Goal: Task Accomplishment & Management: Manage account settings

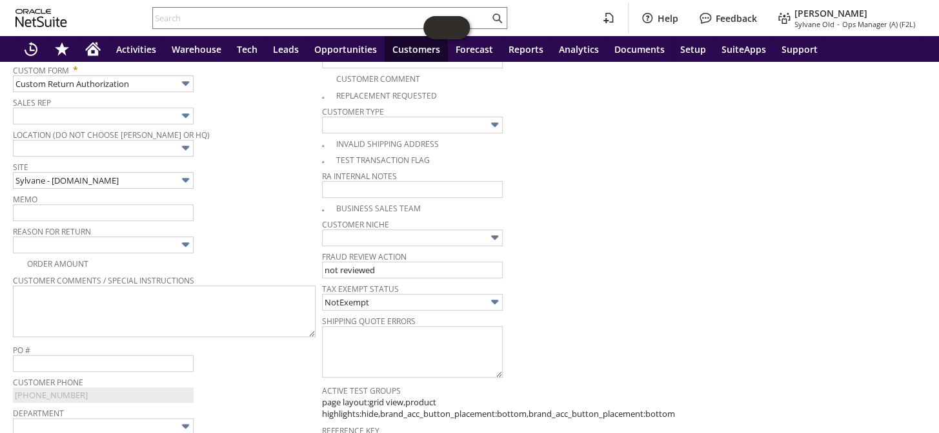
scroll to position [271, 0]
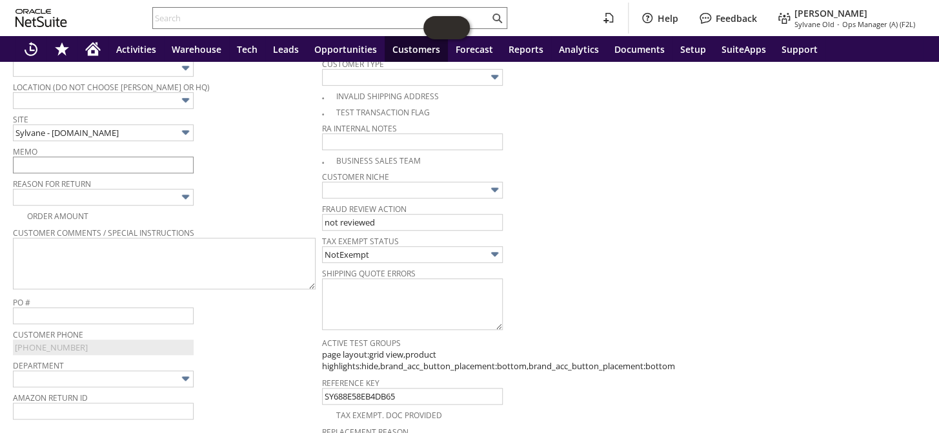
click at [90, 154] on div "Memo" at bounding box center [164, 158] width 303 height 31
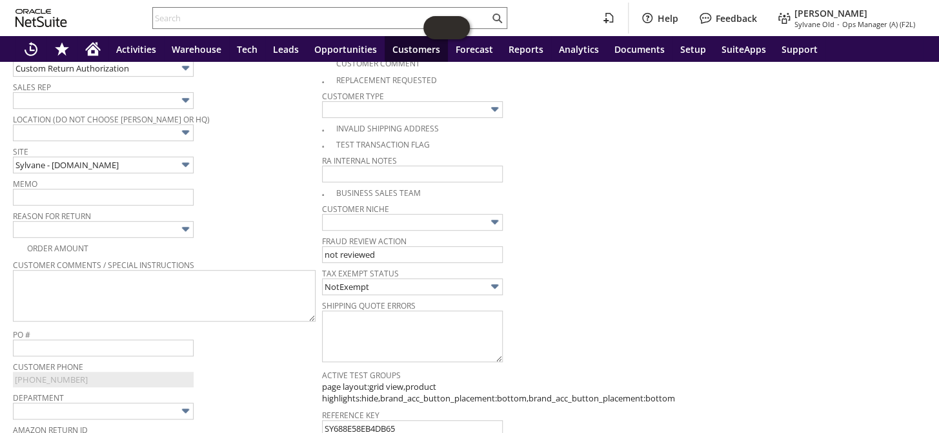
scroll to position [215, 0]
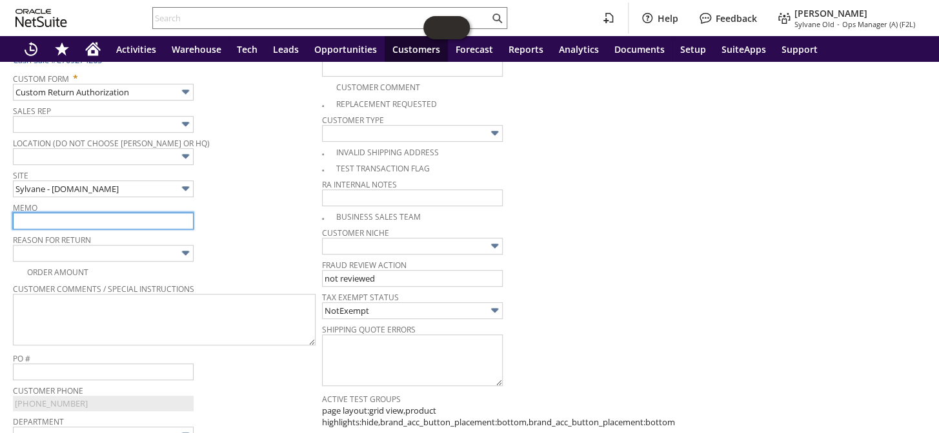
click at [46, 219] on input "text" at bounding box center [103, 221] width 181 height 17
click at [52, 217] on input "text" at bounding box center [103, 221] width 181 height 17
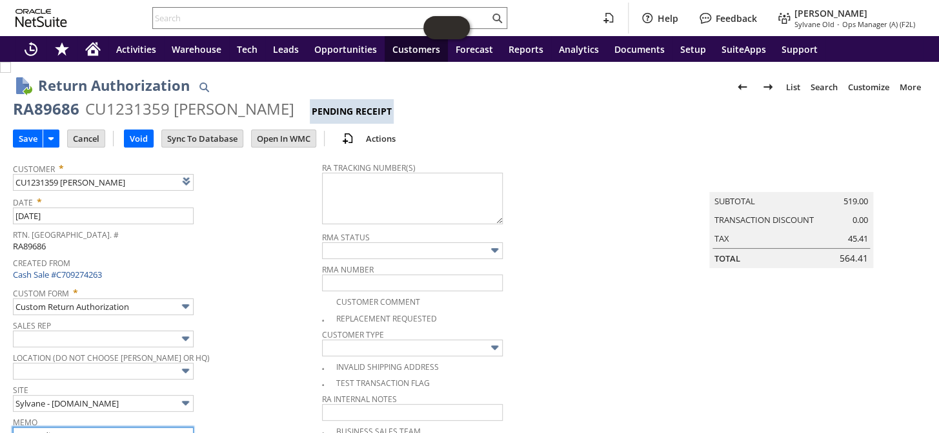
type input "Got credit"
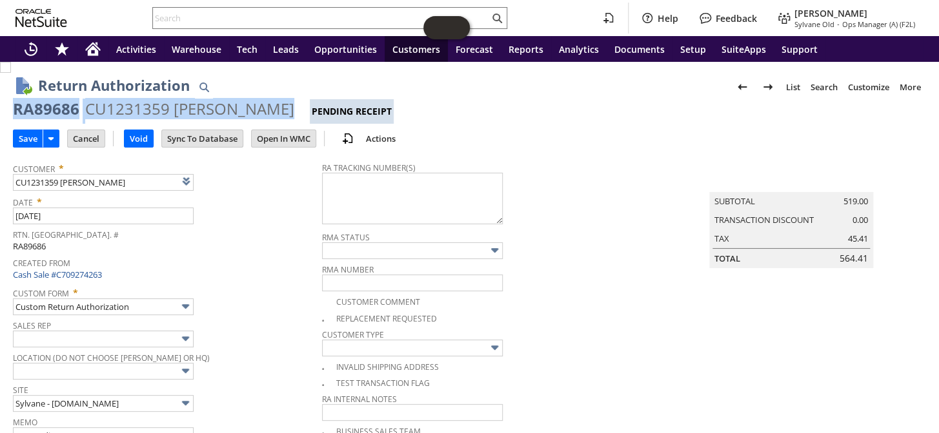
drag, startPoint x: 277, startPoint y: 104, endPoint x: 16, endPoint y: 111, distance: 261.3
copy div "RA89686 CU1231359 Wendy O'Toole"
click at [21, 136] on input "Save" at bounding box center [28, 138] width 29 height 17
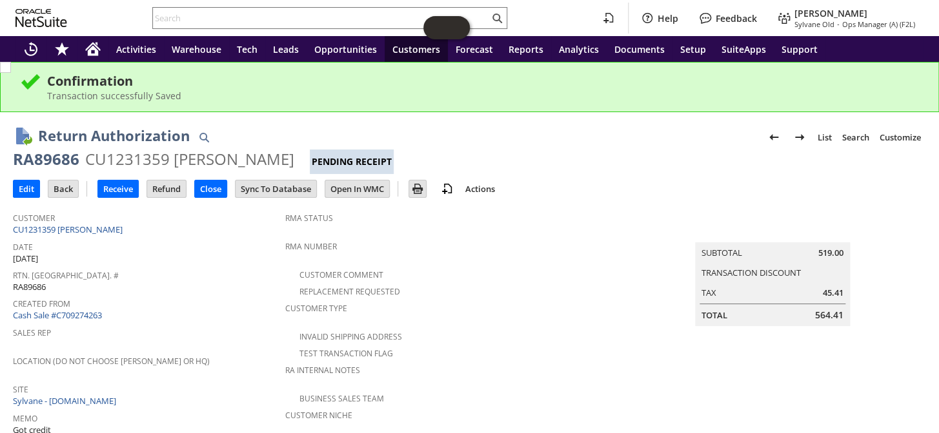
click at [510, 94] on div "Transaction successfully Saved" at bounding box center [482, 96] width 871 height 12
click at [271, 10] on input "text" at bounding box center [321, 17] width 336 height 15
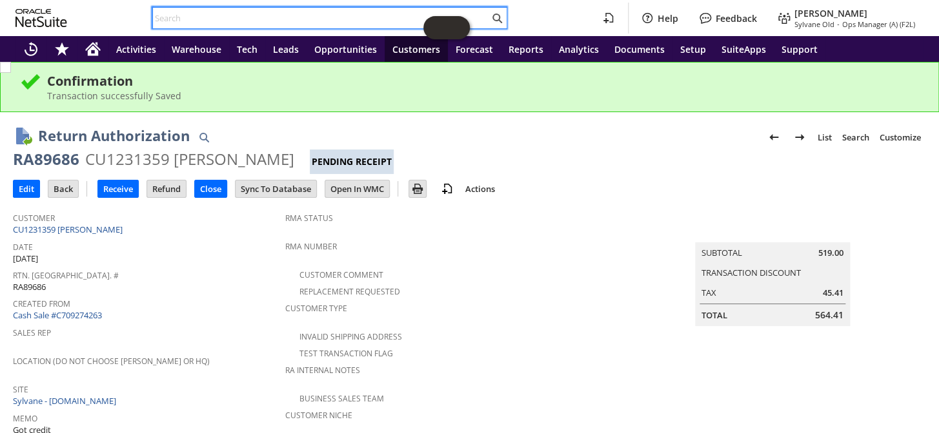
drag, startPoint x: 270, startPoint y: 12, endPoint x: 262, endPoint y: 12, distance: 7.8
paste input "PO10972"
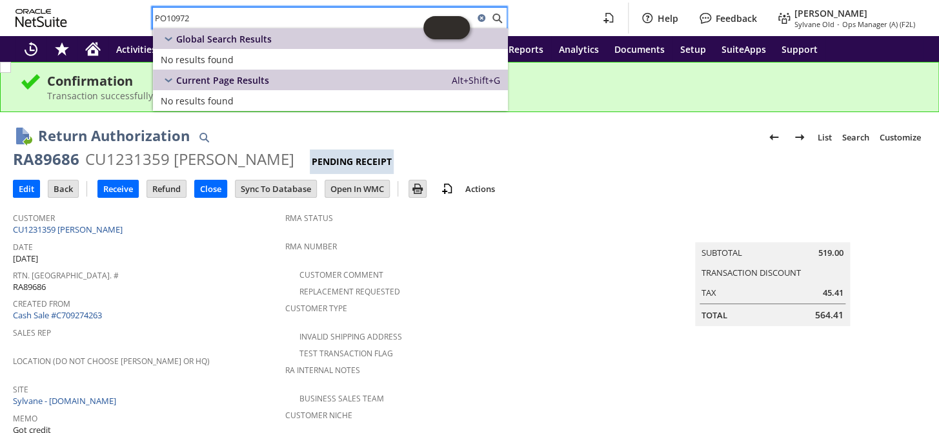
type input "PO10972"
click at [820, 19] on span "Sylvane Old" at bounding box center [814, 24] width 40 height 10
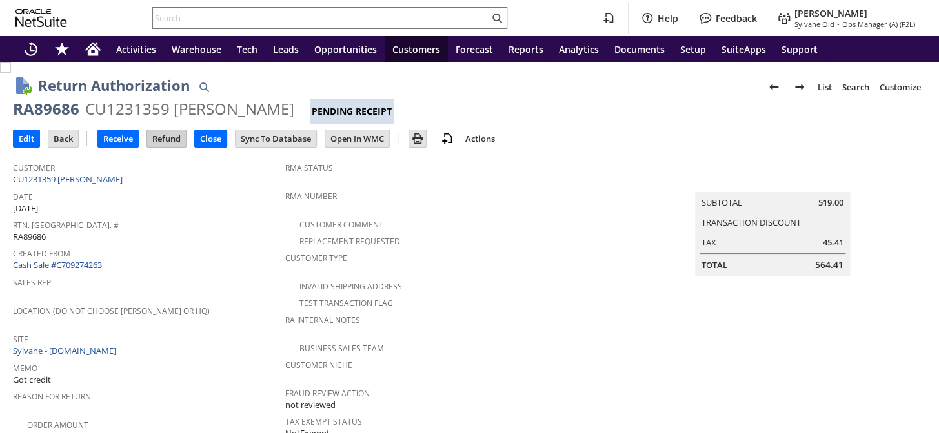
click at [170, 139] on input "Refund" at bounding box center [166, 138] width 39 height 17
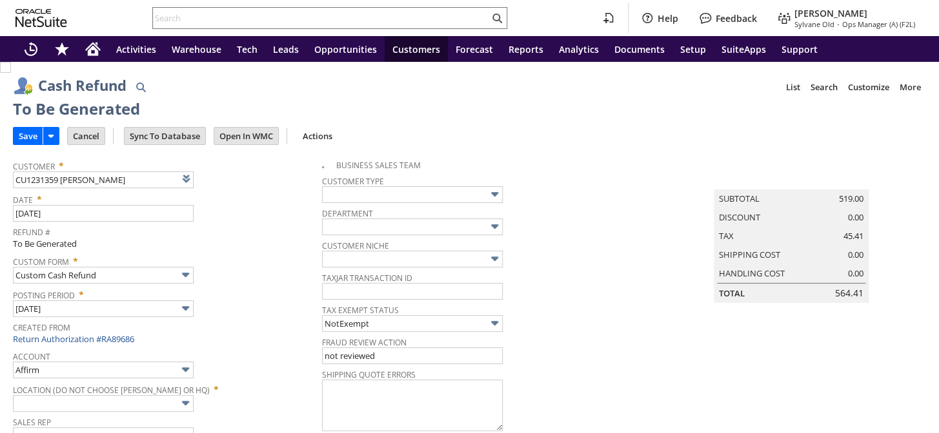
type input "Paypal Account"
type input "Headquarters : Head... : Pending Testing"
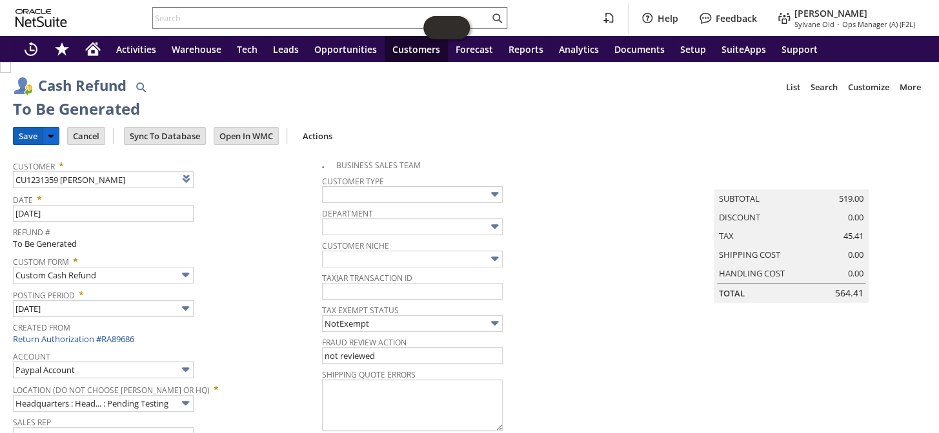
click at [18, 136] on input "Save" at bounding box center [28, 136] width 29 height 17
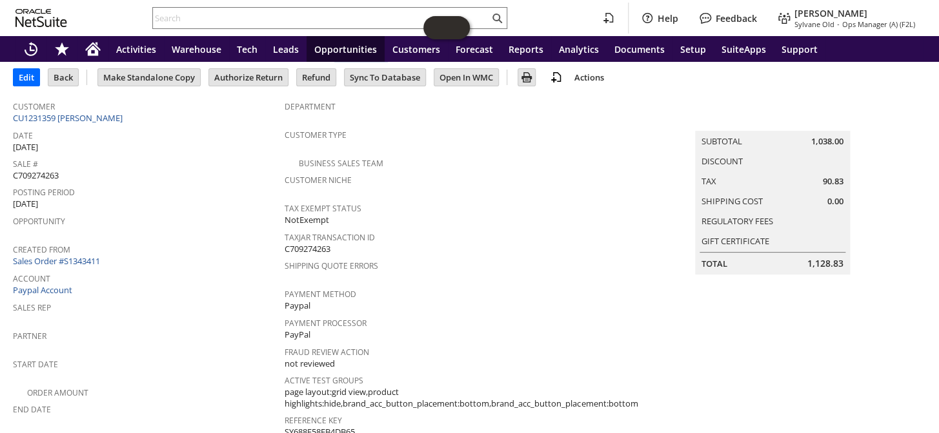
scroll to position [58, 0]
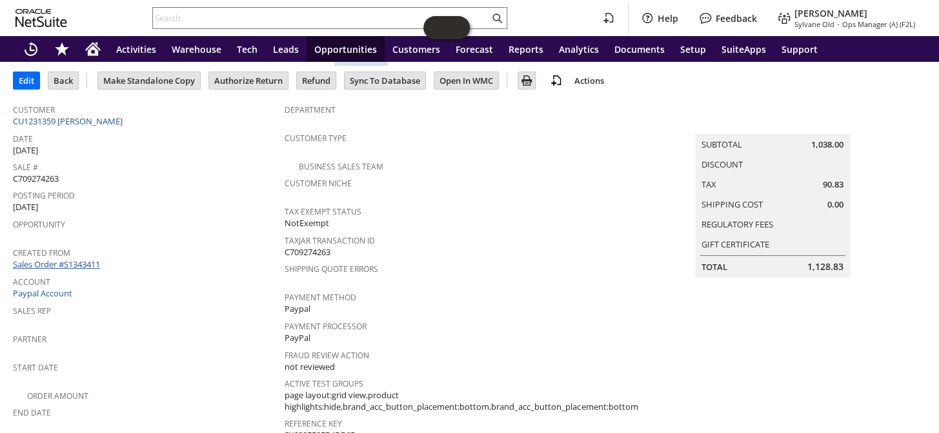
click at [75, 259] on link "Sales Order #S1343411" at bounding box center [58, 265] width 90 height 12
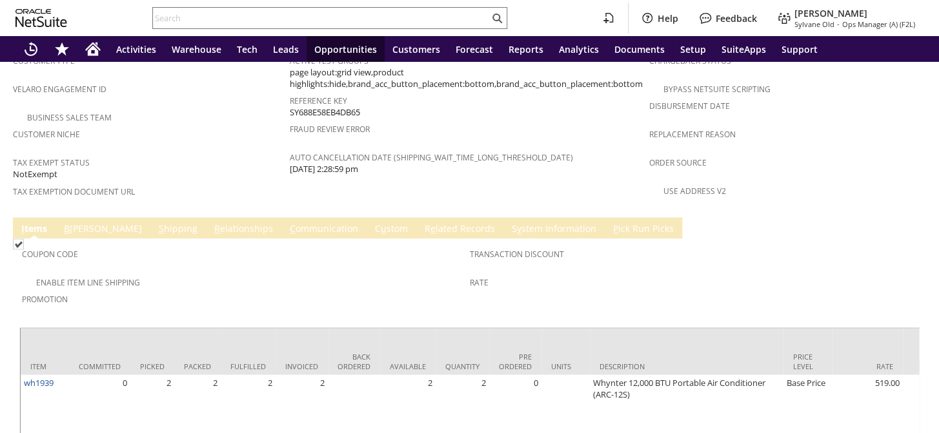
scroll to position [0, 831]
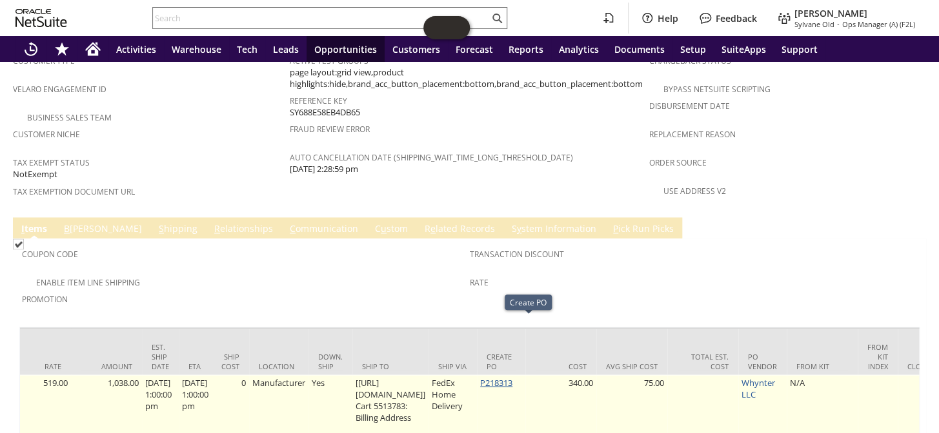
click at [512, 377] on link "P218313" at bounding box center [496, 383] width 32 height 12
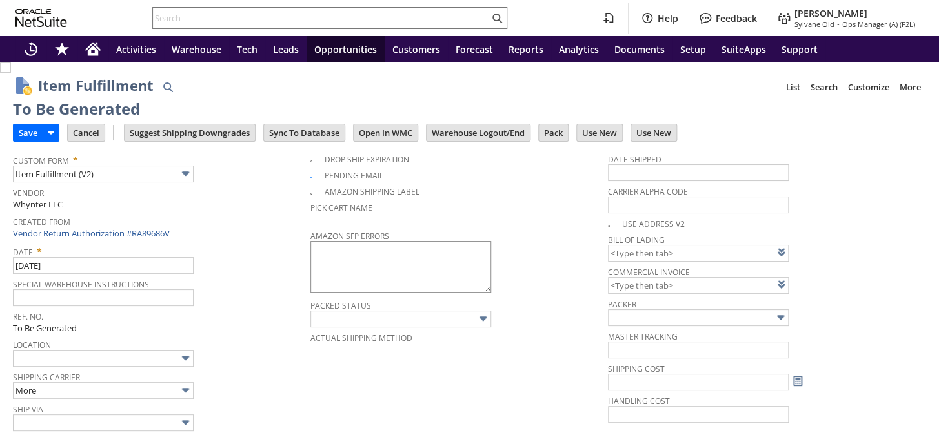
type input "0.00"
click at [21, 132] on input "Save" at bounding box center [28, 132] width 29 height 17
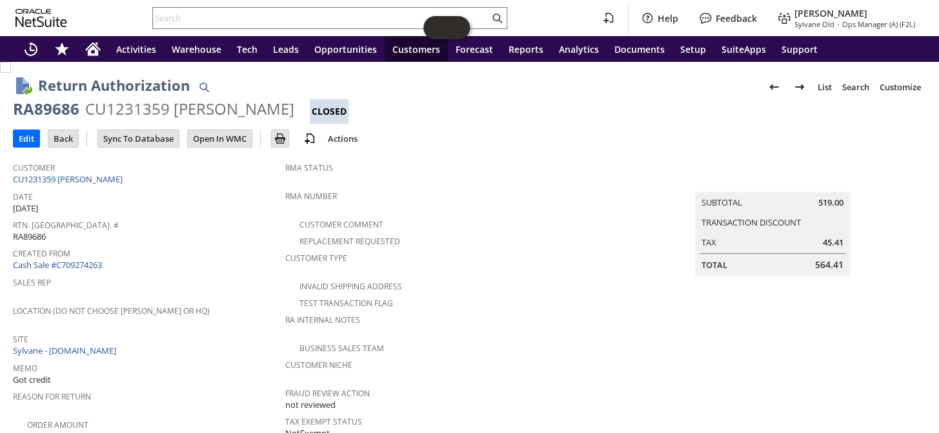
click at [209, 10] on div at bounding box center [329, 18] width 355 height 22
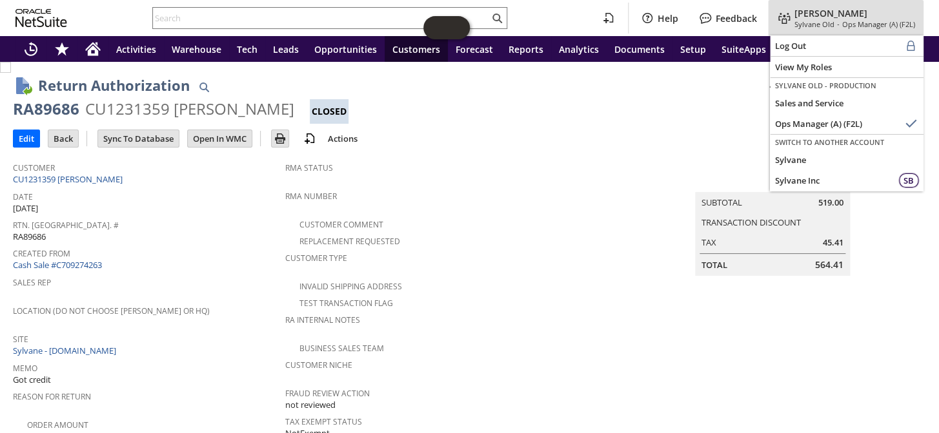
click at [809, 19] on span "Sylvane Old" at bounding box center [814, 24] width 40 height 10
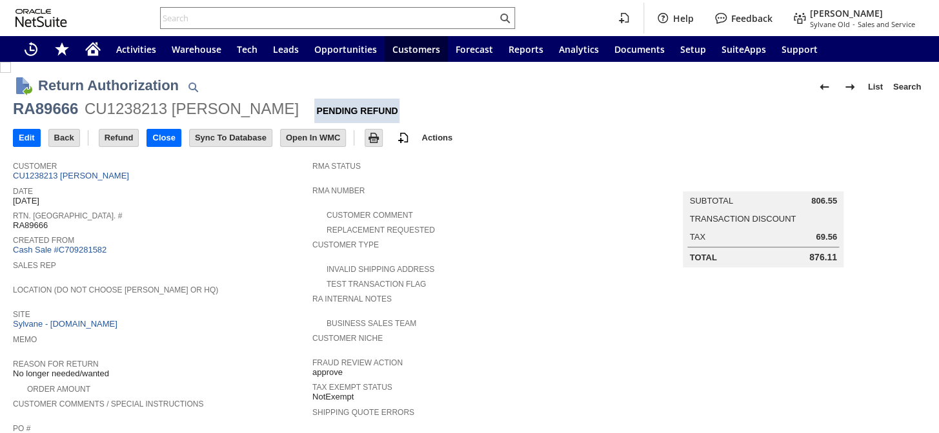
scroll to position [495, 0]
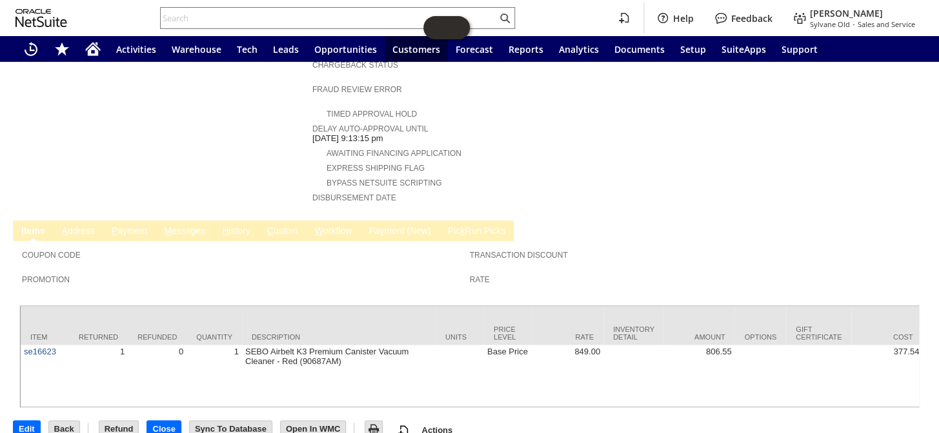
click at [128, 226] on link "P ayment" at bounding box center [129, 232] width 42 height 12
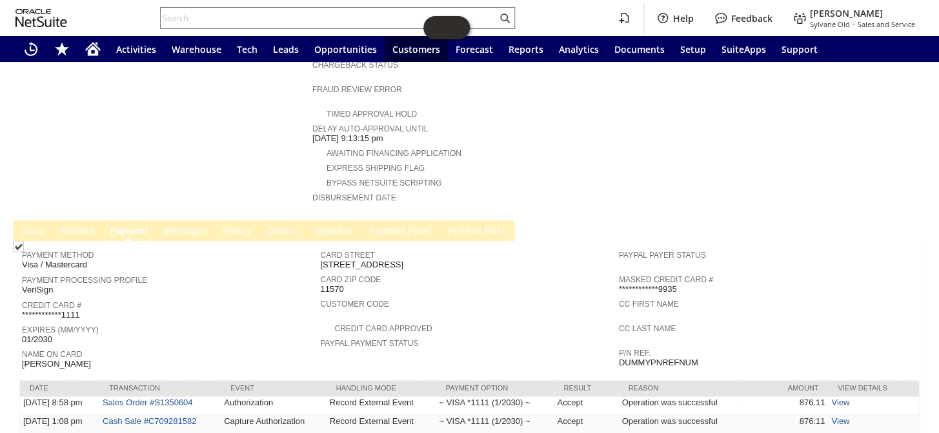
click at [27, 226] on link "I tems" at bounding box center [32, 232] width 28 height 12
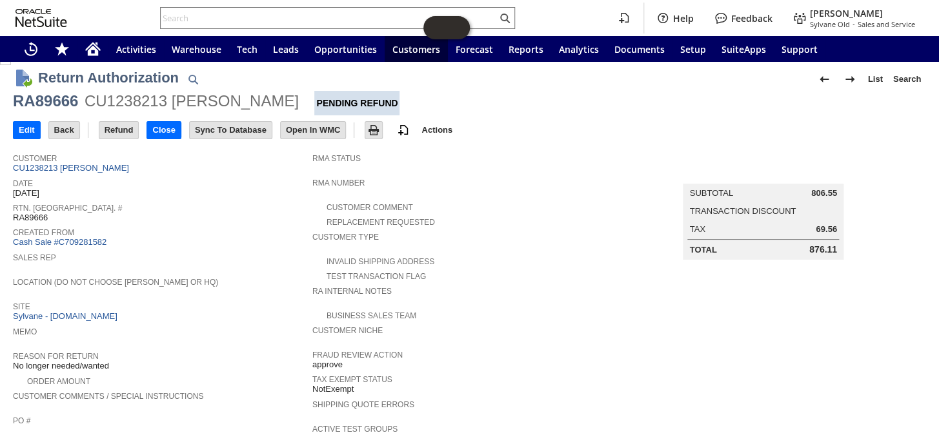
scroll to position [0, 0]
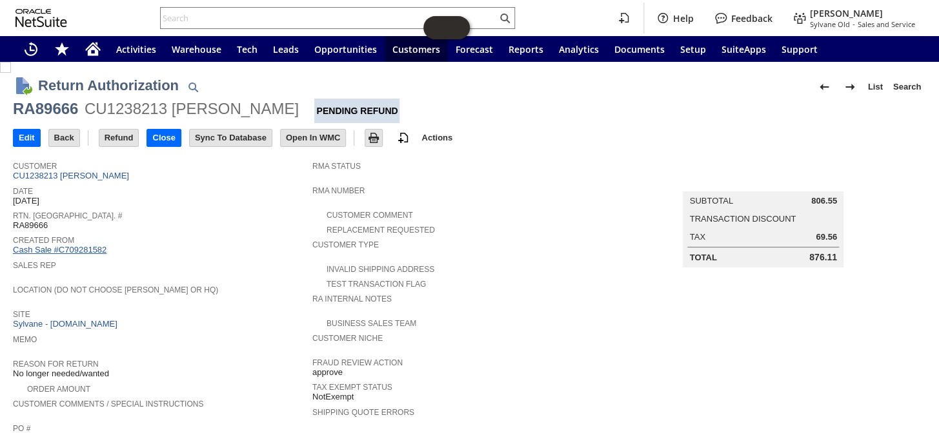
click at [88, 245] on link "Cash Sale #C709281582" at bounding box center [60, 250] width 94 height 10
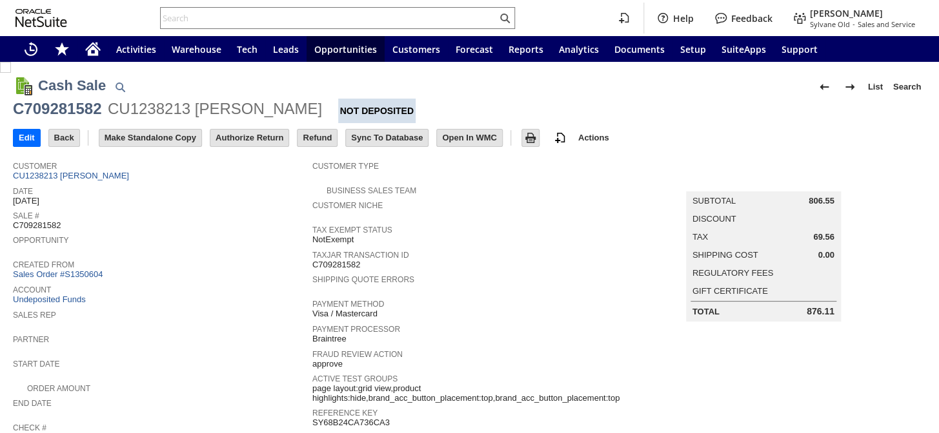
scroll to position [513, 0]
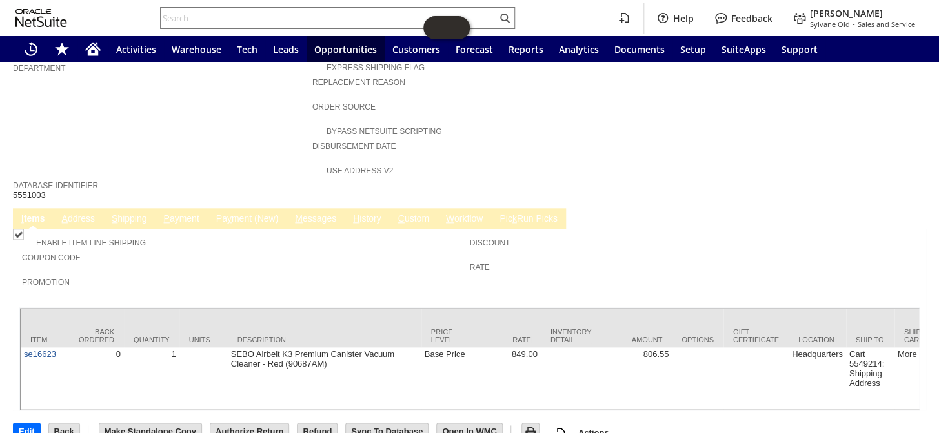
click at [415, 214] on link "C ustom" at bounding box center [413, 220] width 37 height 12
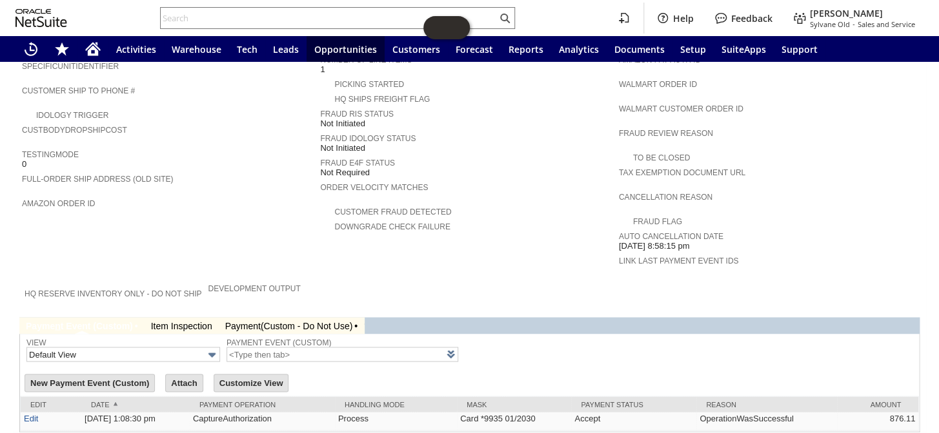
scroll to position [0, 0]
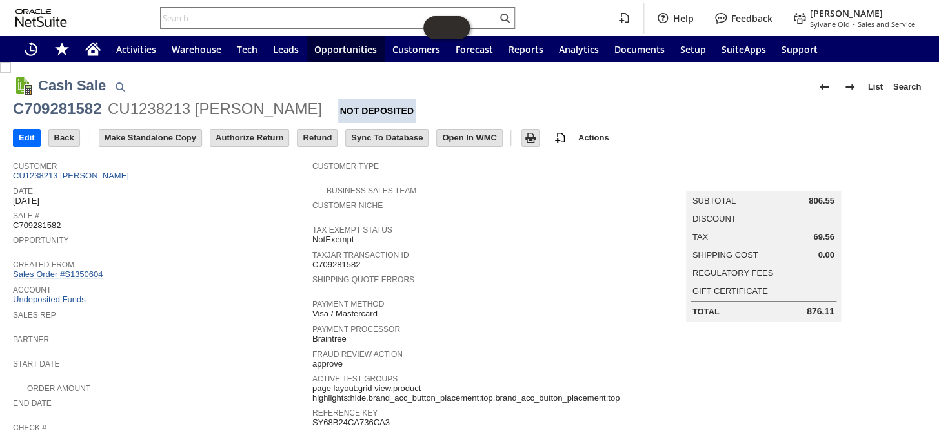
click at [89, 270] on link "Sales Order #S1350604" at bounding box center [59, 275] width 93 height 10
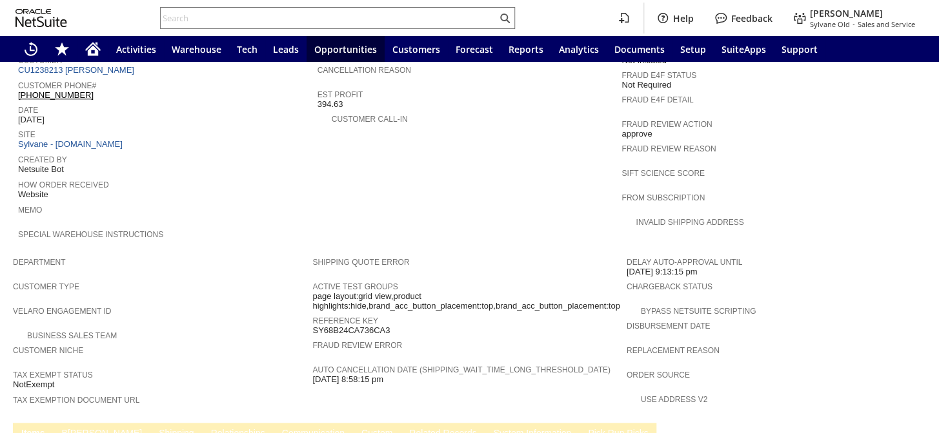
scroll to position [744, 0]
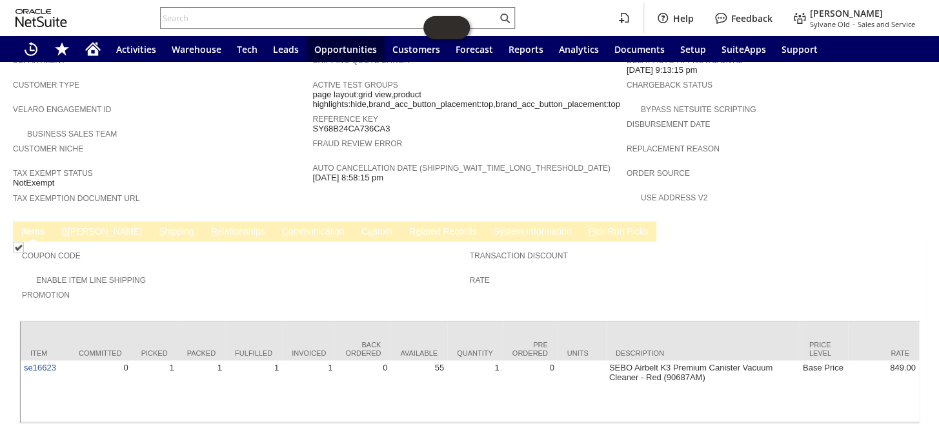
click at [406, 226] on link "R e lated Records" at bounding box center [443, 232] width 74 height 12
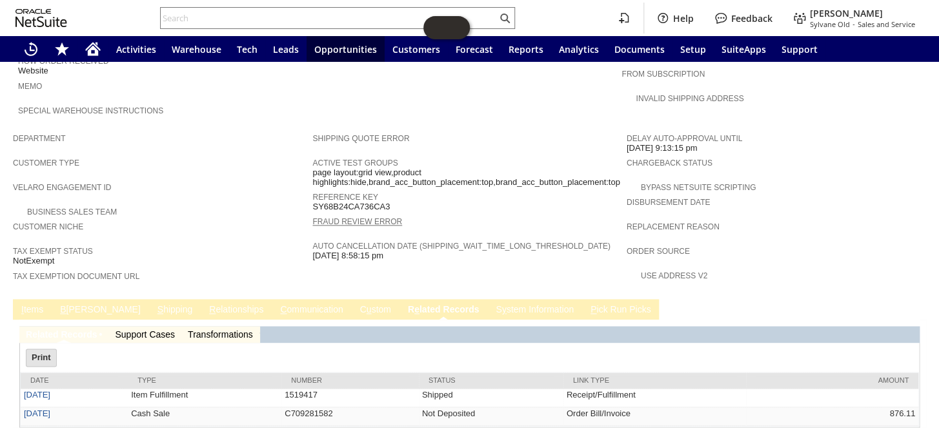
scroll to position [0, 0]
click at [277, 304] on link "C ommunication" at bounding box center [311, 310] width 69 height 12
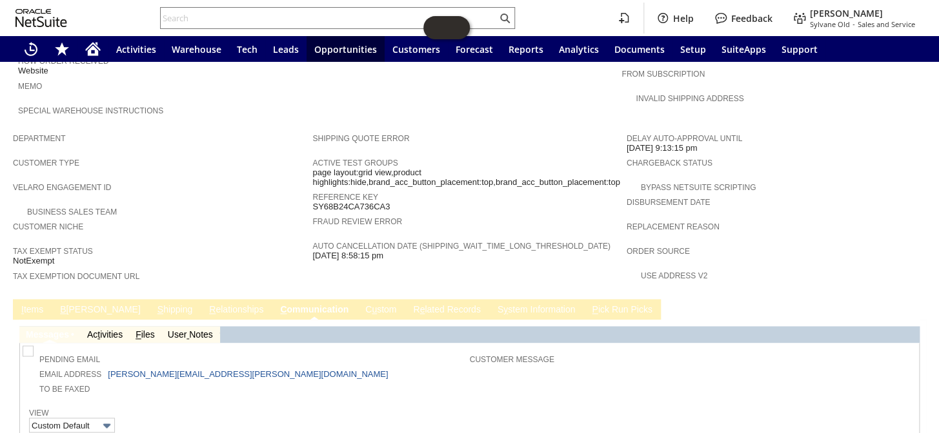
click at [494, 304] on link "S y stem Information" at bounding box center [536, 310] width 85 height 12
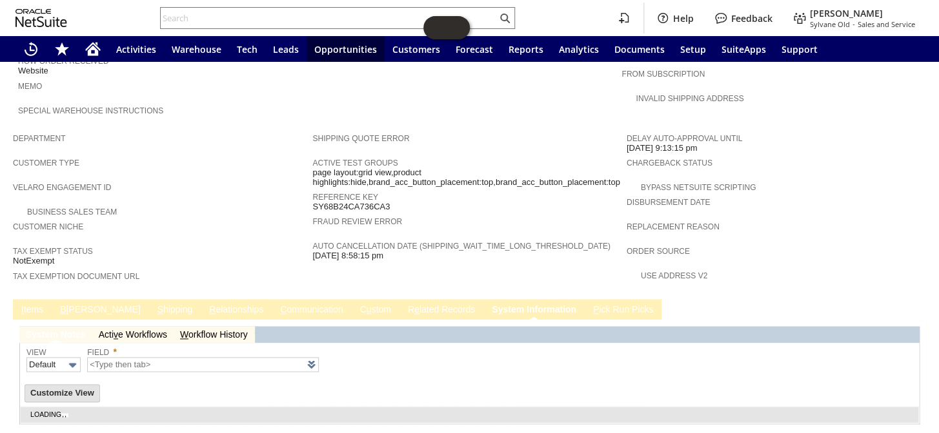
scroll to position [664, 0]
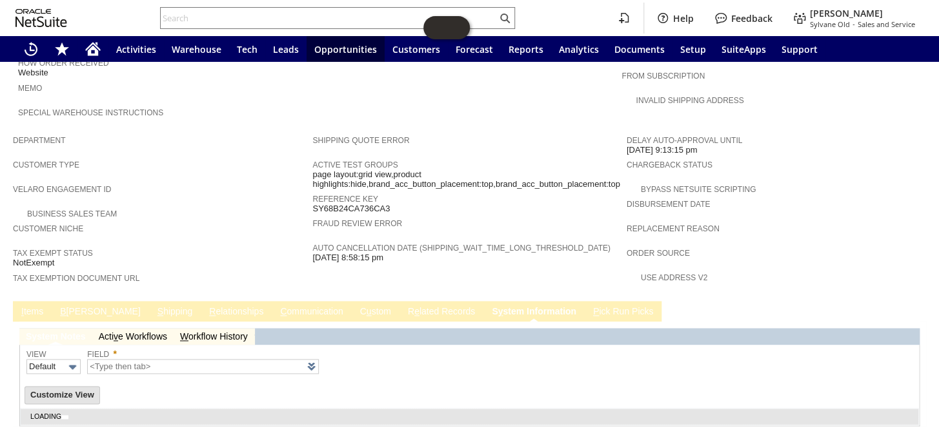
type input "1 to 25 of 97"
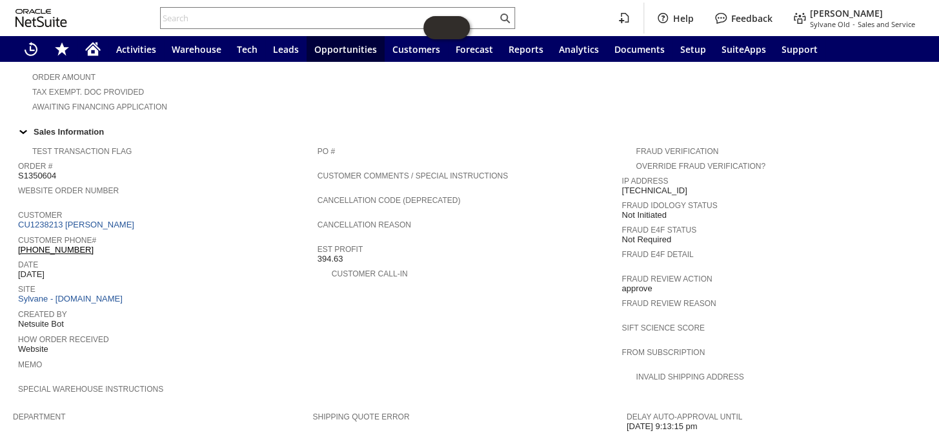
scroll to position [373, 0]
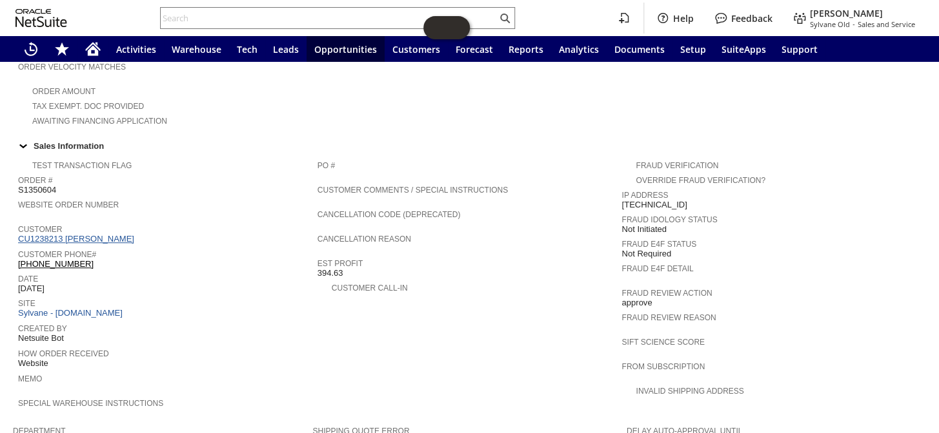
click at [106, 234] on link "CU1238213 [PERSON_NAME]" at bounding box center [77, 239] width 119 height 10
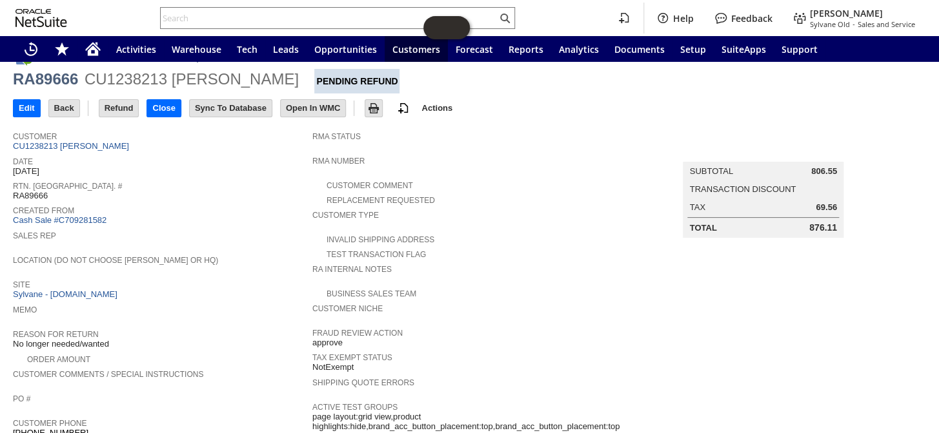
scroll to position [26, 0]
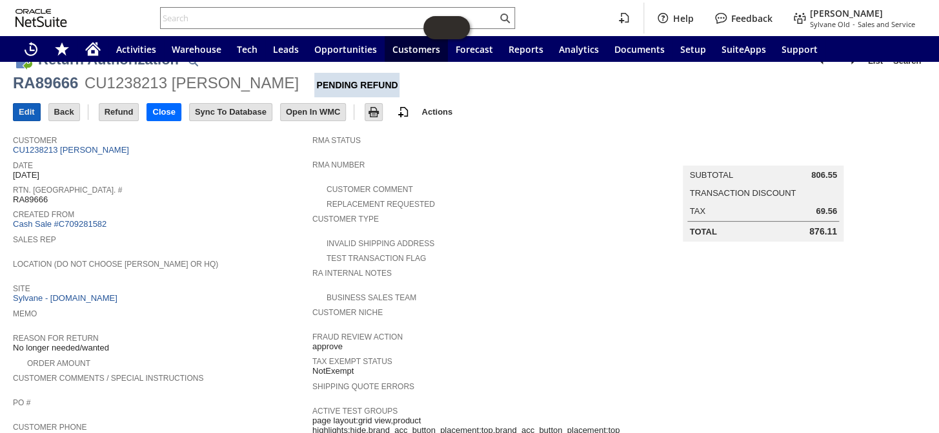
click at [29, 106] on input "Edit" at bounding box center [27, 112] width 26 height 17
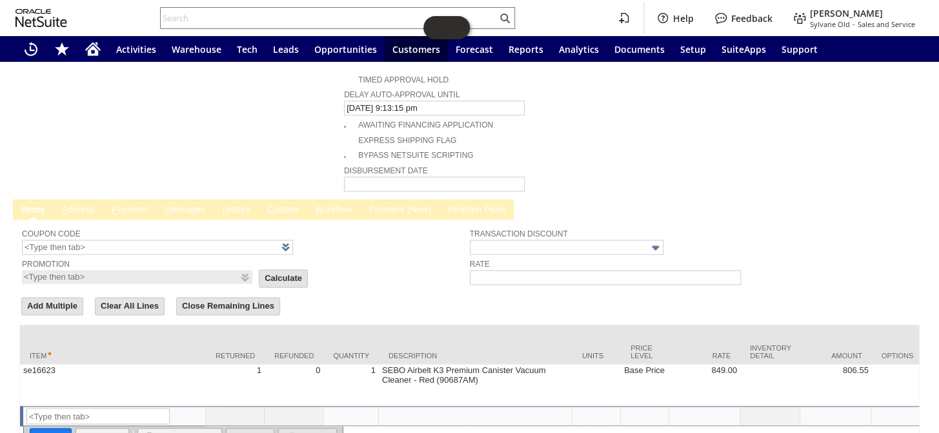
scroll to position [732, 0]
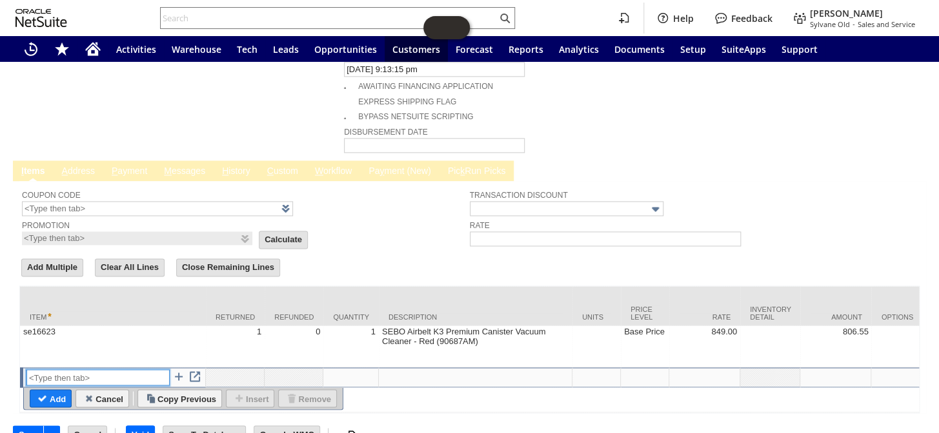
click at [43, 370] on input "text" at bounding box center [97, 378] width 143 height 16
type input "Restocking Fee"
type textarea "Restocking Fee"
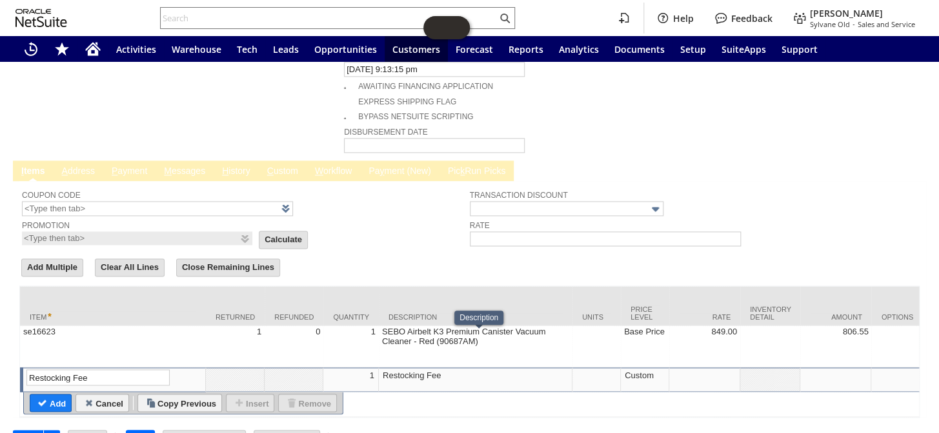
click at [413, 368] on td "Restocking Fee" at bounding box center [476, 380] width 194 height 25
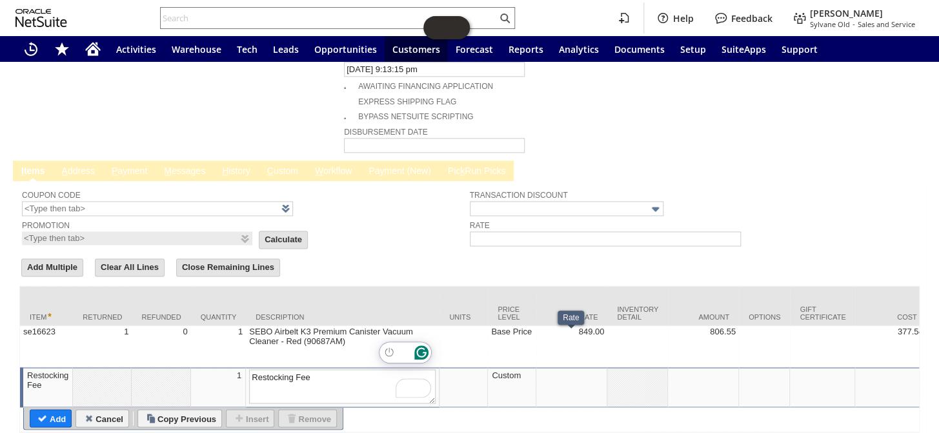
click at [585, 370] on div at bounding box center [571, 375] width 64 height 11
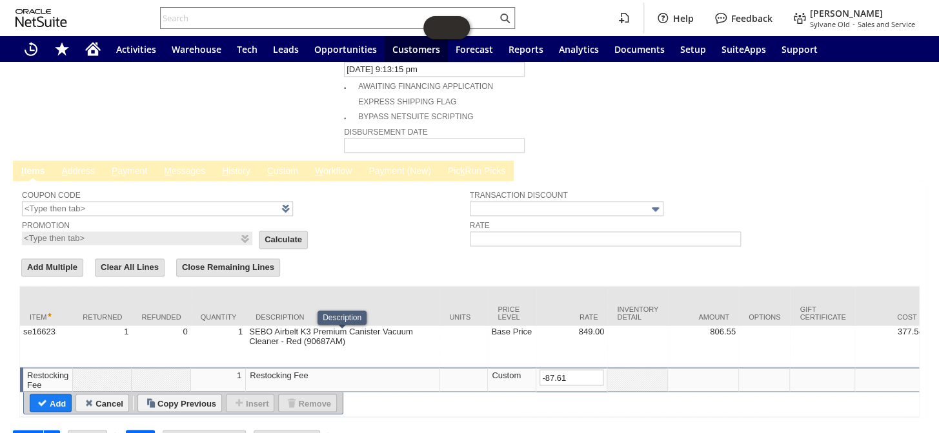
type input "-87.61"
click at [337, 370] on div "Restocking Fee" at bounding box center [342, 375] width 186 height 11
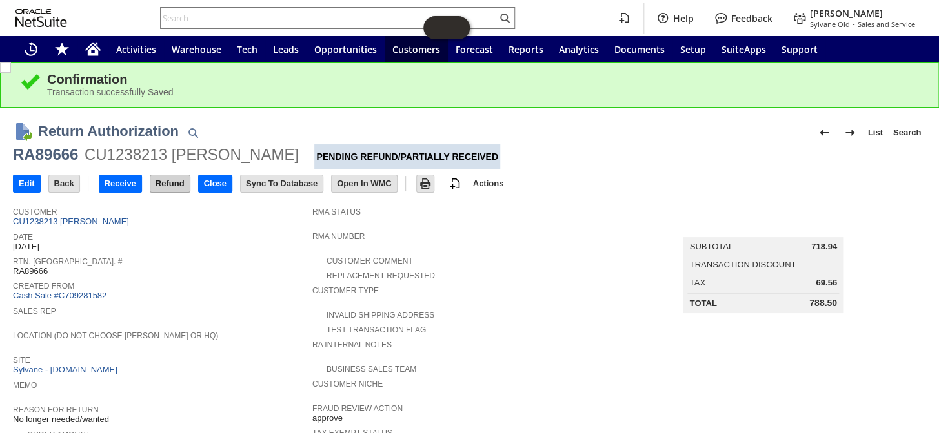
click at [165, 187] on input "Refund" at bounding box center [169, 183] width 39 height 17
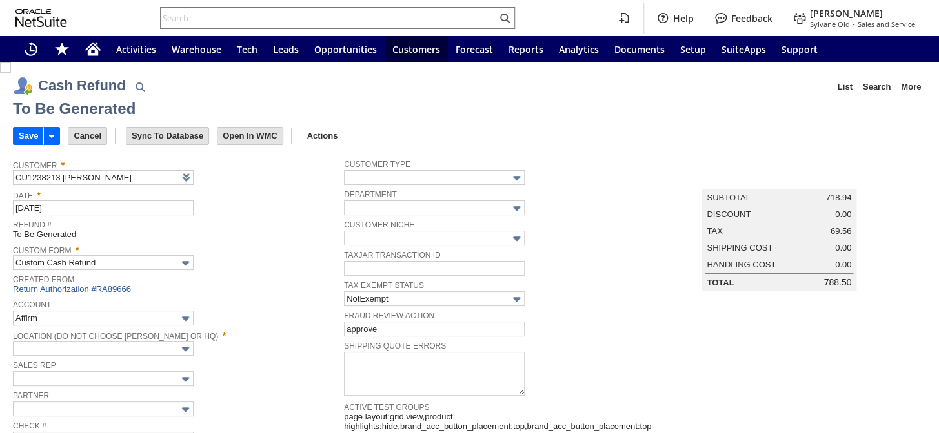
type input "Regions - Merchant 0414"
type input "Headquarters : Head...s : Pending Testing"
click at [22, 134] on input "Save" at bounding box center [29, 136] width 30 height 17
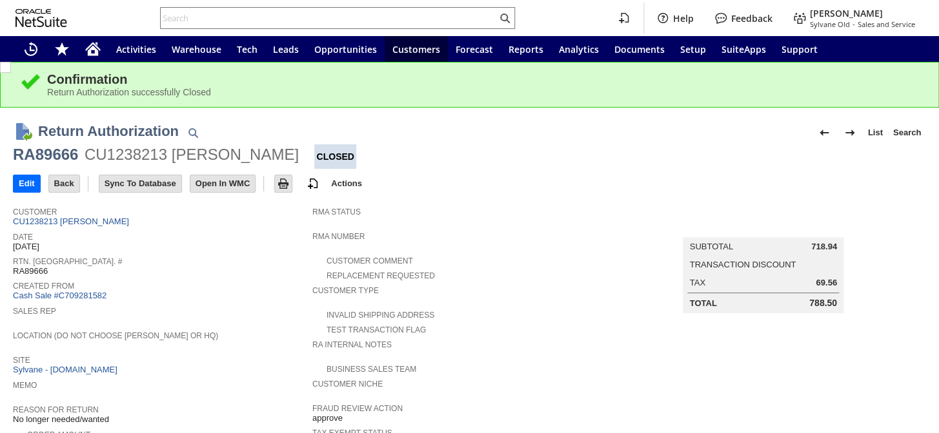
scroll to position [564, 0]
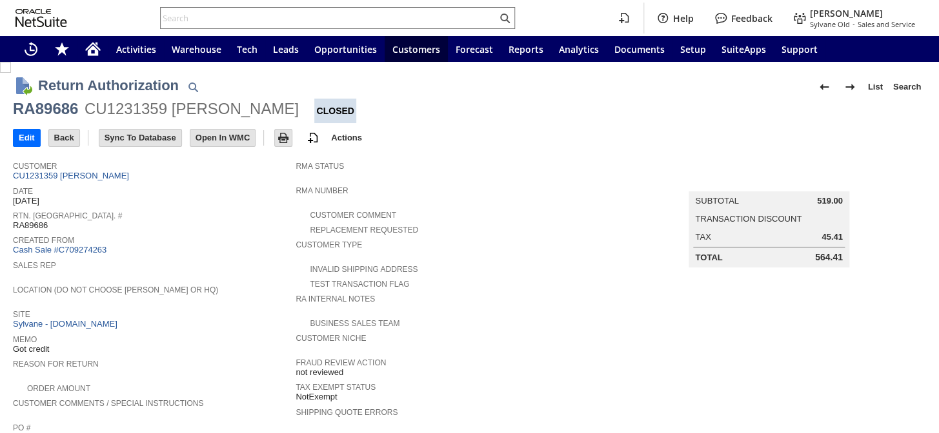
scroll to position [352, 0]
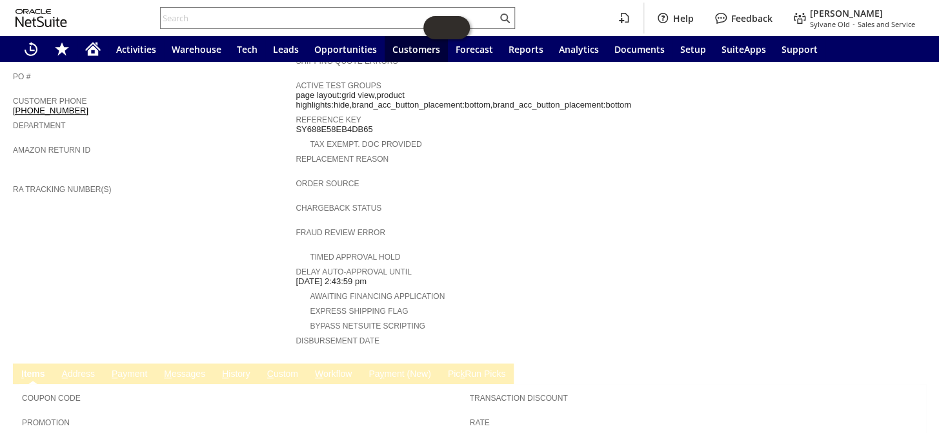
click at [171, 369] on link "M essages" at bounding box center [185, 375] width 48 height 12
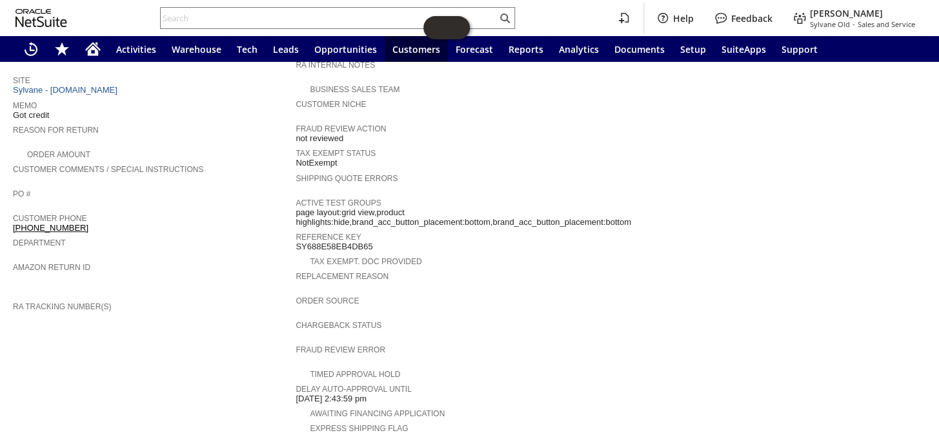
scroll to position [0, 0]
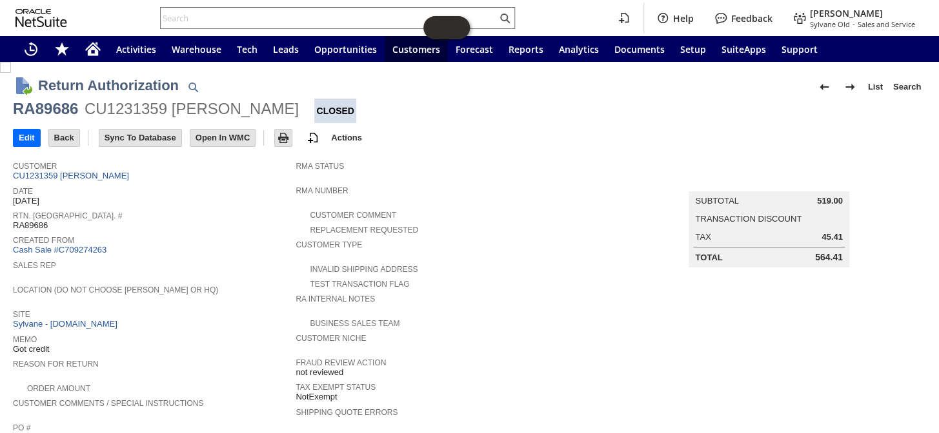
drag, startPoint x: 802, startPoint y: 245, endPoint x: 831, endPoint y: 252, distance: 29.7
click at [831, 252] on td "Total 564.41" at bounding box center [768, 257] width 157 height 17
copy div "564.4"
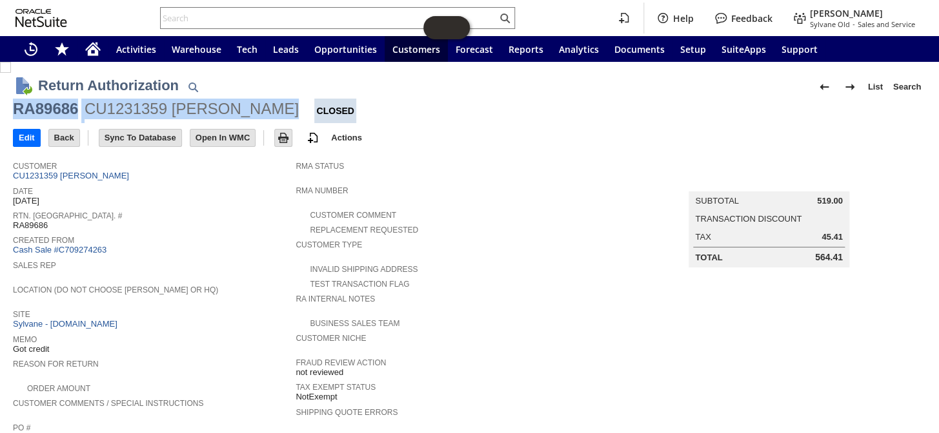
drag, startPoint x: 276, startPoint y: 110, endPoint x: 34, endPoint y: 105, distance: 242.0
copy div "RA89686 CU1231359 [PERSON_NAME]"
click at [214, 14] on input "text" at bounding box center [329, 17] width 336 height 15
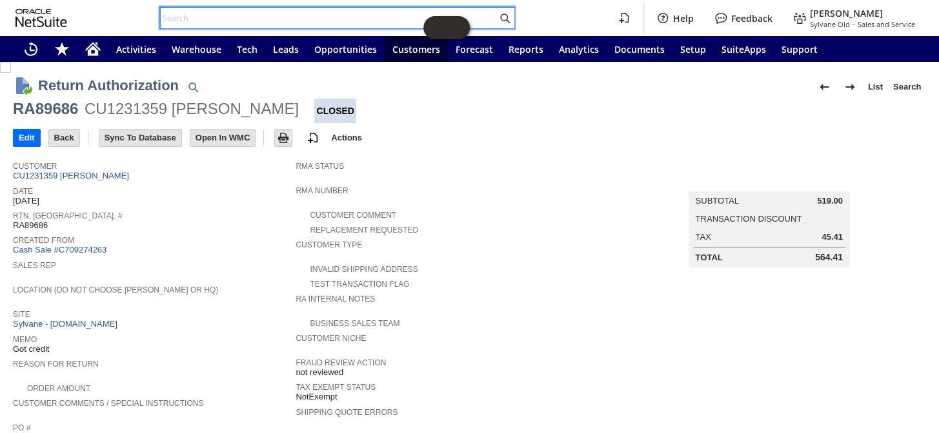
paste input "CR10338"
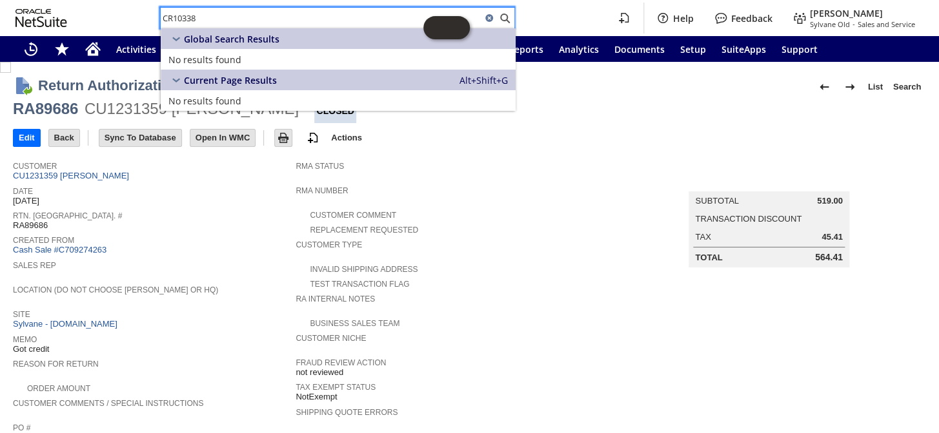
type input "CR10338"
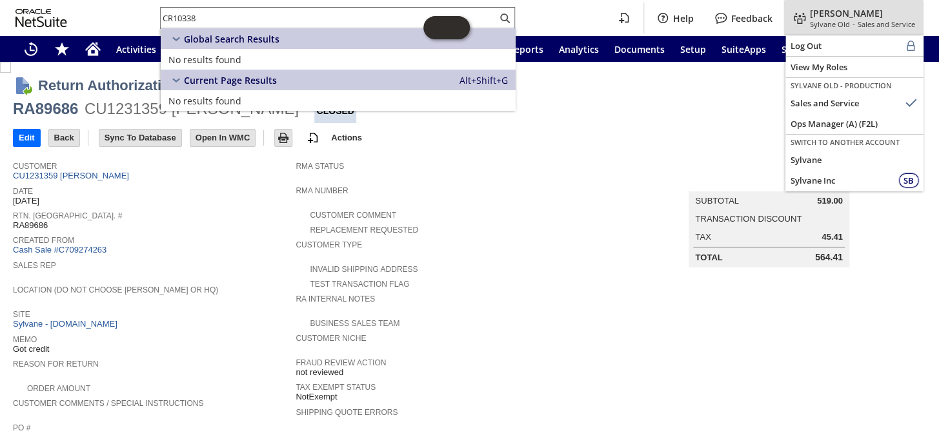
click at [865, 21] on span "Sales and Service" at bounding box center [885, 24] width 57 height 10
